Goal: Information Seeking & Learning: Learn about a topic

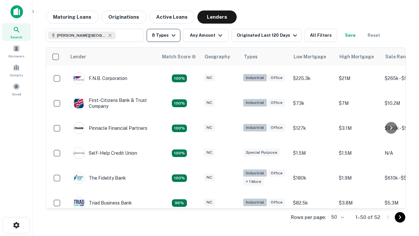
click at [163, 35] on button "8 Types" at bounding box center [164, 35] width 34 height 13
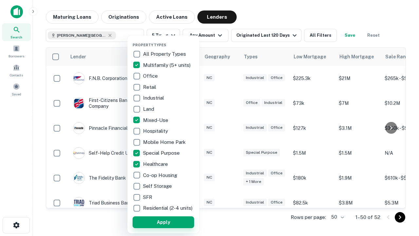
click at [163, 222] on button "Apply" at bounding box center [164, 222] width 62 height 12
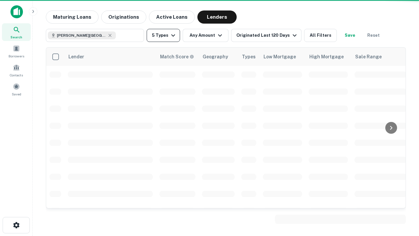
click at [163, 35] on button "5 Types" at bounding box center [163, 35] width 33 height 13
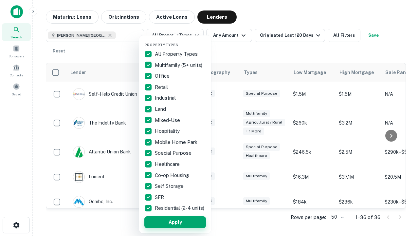
click at [175, 222] on button "Apply" at bounding box center [175, 222] width 62 height 12
